Goal: Task Accomplishment & Management: Use online tool/utility

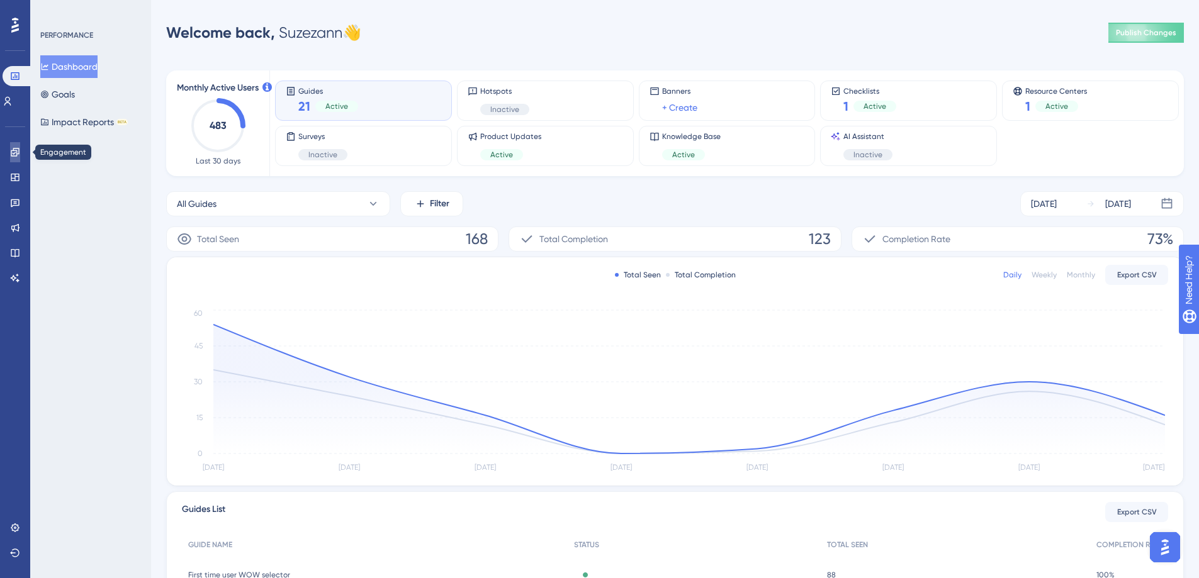
click at [20, 155] on icon at bounding box center [15, 152] width 10 height 10
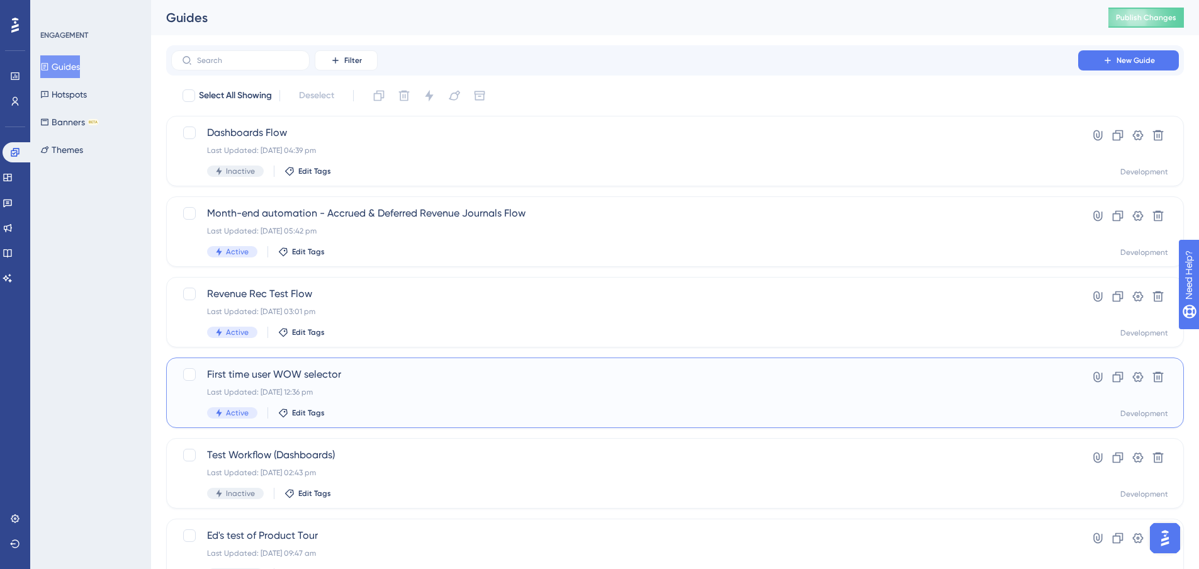
click at [430, 376] on span "First time user WOW selector" at bounding box center [624, 374] width 835 height 15
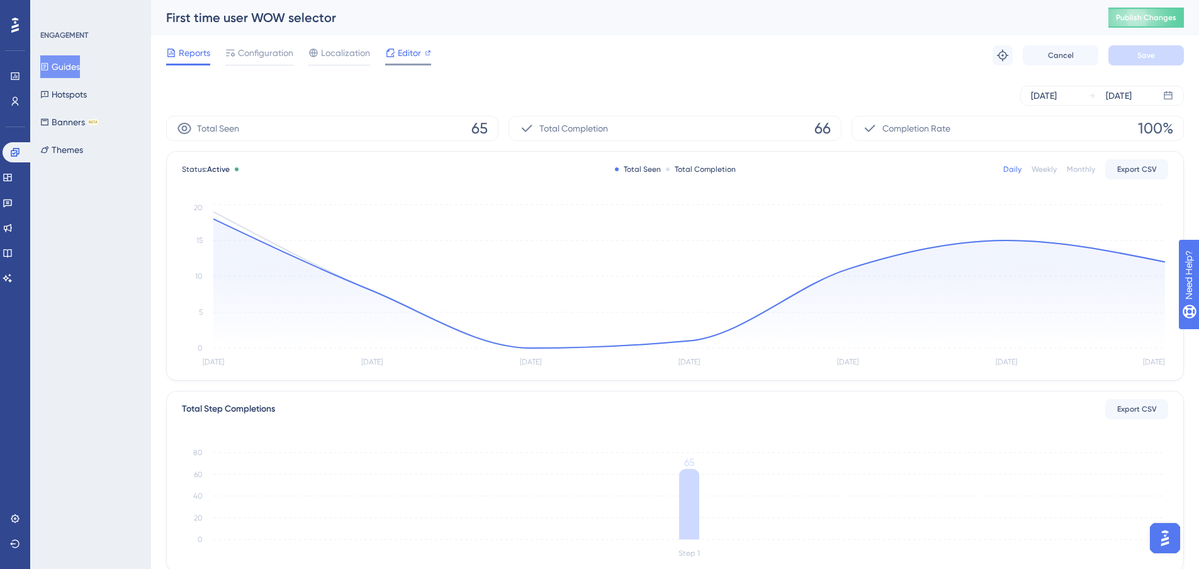
click at [395, 57] on icon at bounding box center [390, 53] width 10 height 10
